Goal: Navigation & Orientation: Find specific page/section

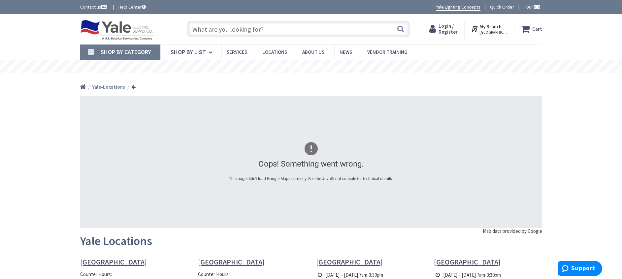
click at [89, 25] on img at bounding box center [117, 30] width 75 height 20
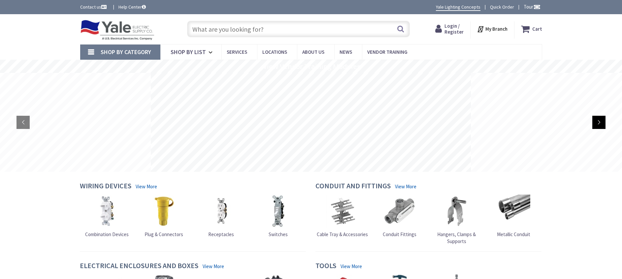
click at [602, 121] on rs-arrow at bounding box center [599, 122] width 13 height 13
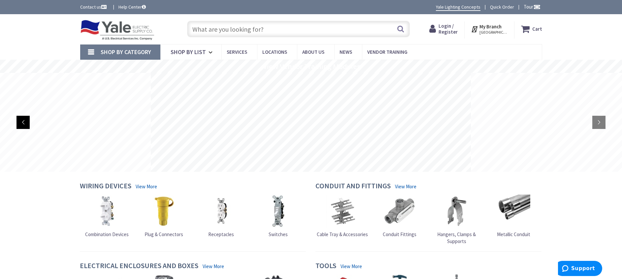
click at [24, 126] on rs-arrow at bounding box center [23, 122] width 13 height 13
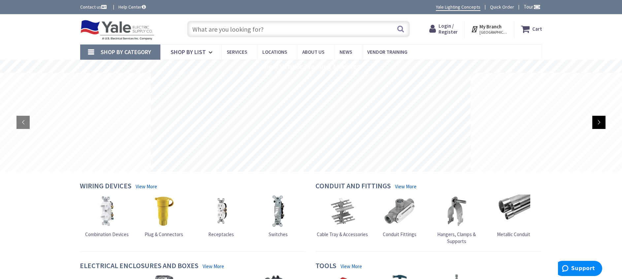
click at [598, 119] on rs-arrow at bounding box center [599, 122] width 13 height 13
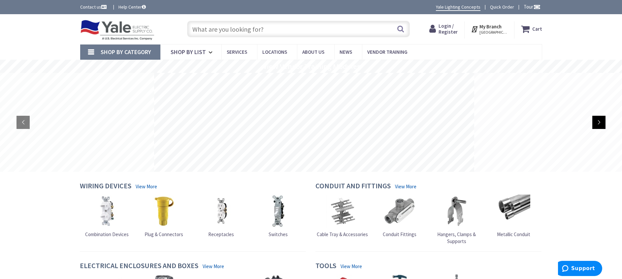
click at [597, 122] on rs-arrow at bounding box center [599, 122] width 13 height 13
